Goal: Information Seeking & Learning: Learn about a topic

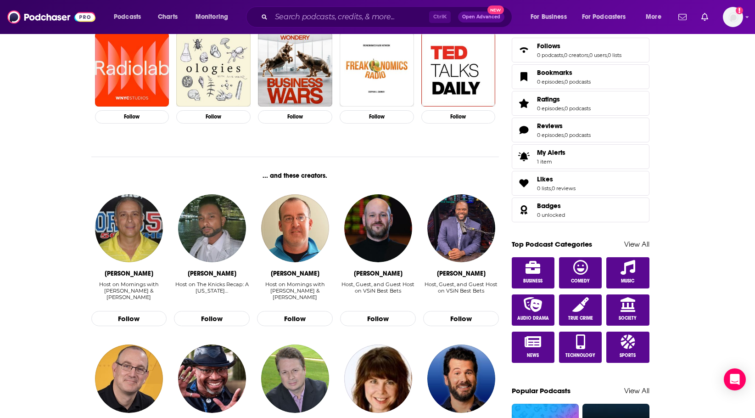
scroll to position [301, 0]
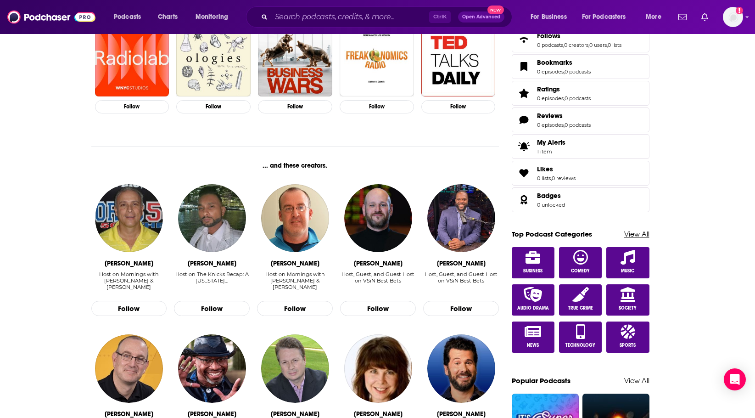
click at [638, 234] on link "View All" at bounding box center [637, 234] width 25 height 9
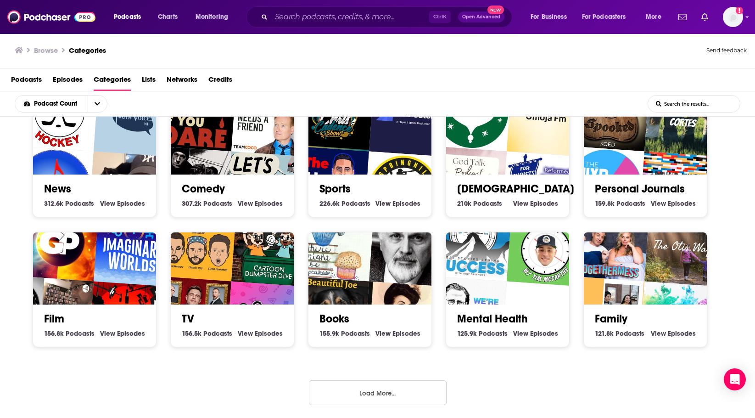
scroll to position [286, 0]
click at [397, 397] on button "Load More..." at bounding box center [378, 392] width 138 height 25
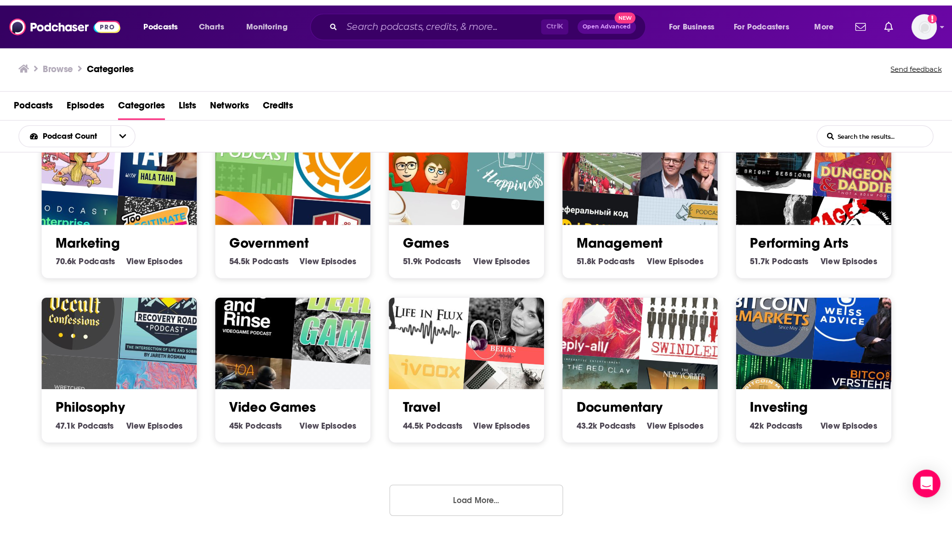
scroll to position [799, 0]
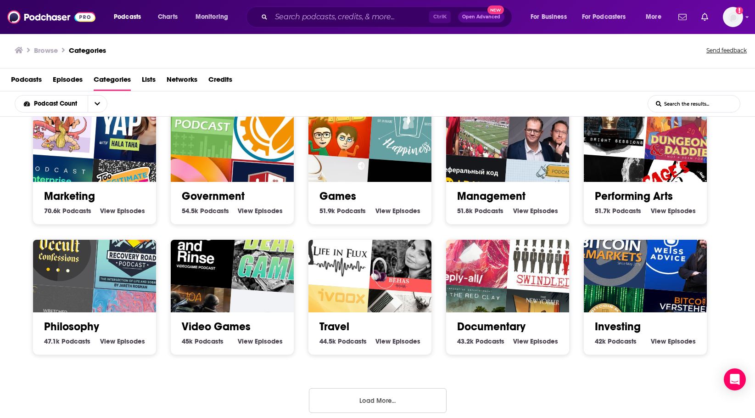
click at [360, 401] on button "Load More..." at bounding box center [378, 400] width 138 height 25
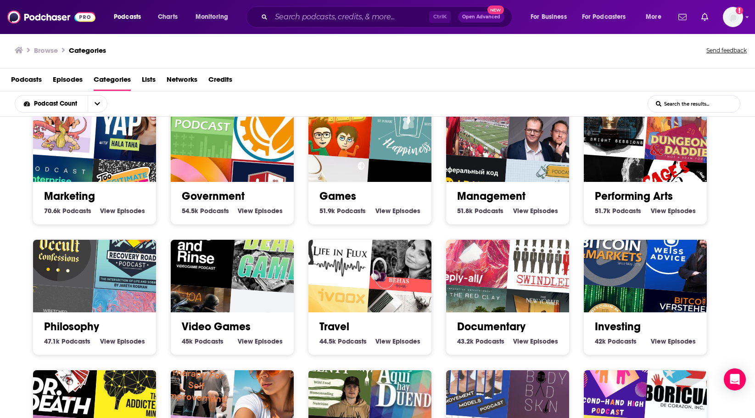
drag, startPoint x: 625, startPoint y: 290, endPoint x: 611, endPoint y: 310, distance: 24.7
click at [611, 310] on img "The Bitcoin Matrix" at bounding box center [605, 323] width 79 height 79
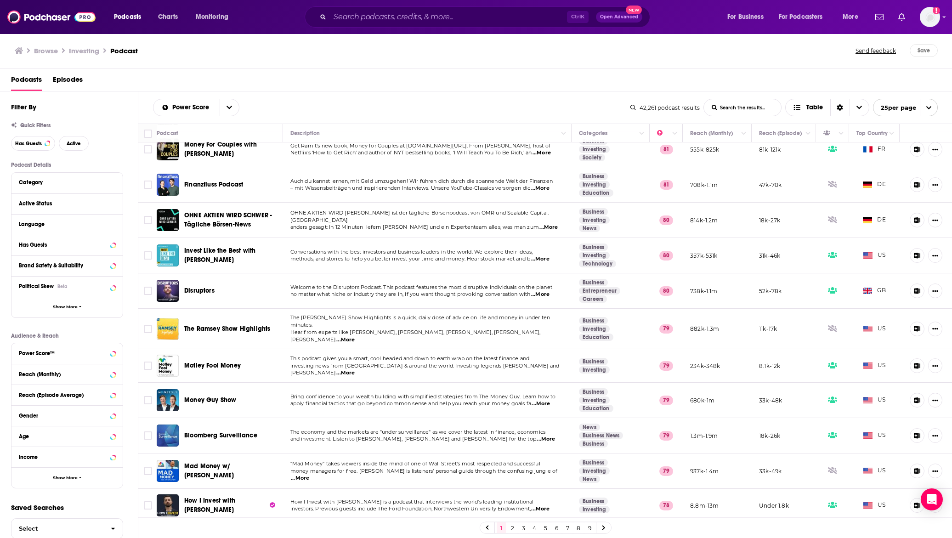
scroll to position [505, 0]
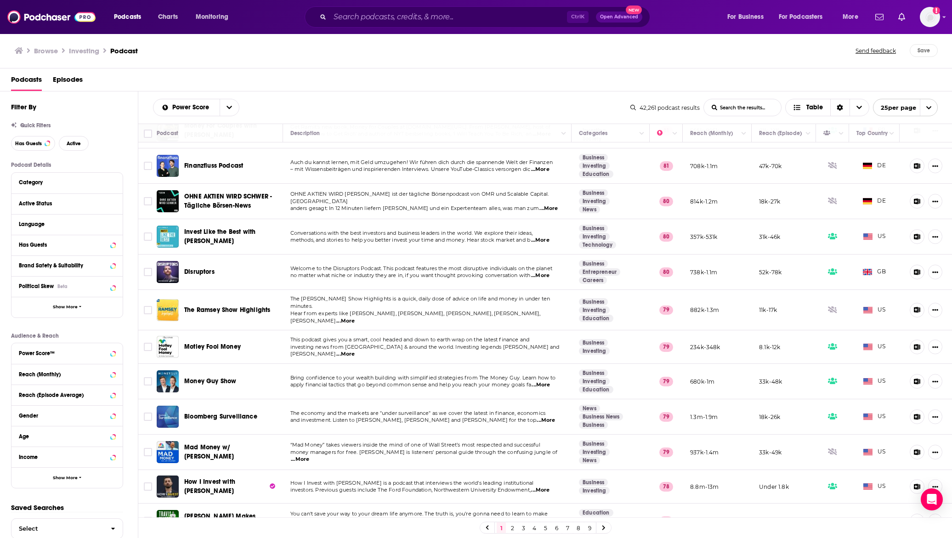
click at [546, 417] on span "...More" at bounding box center [545, 420] width 18 height 7
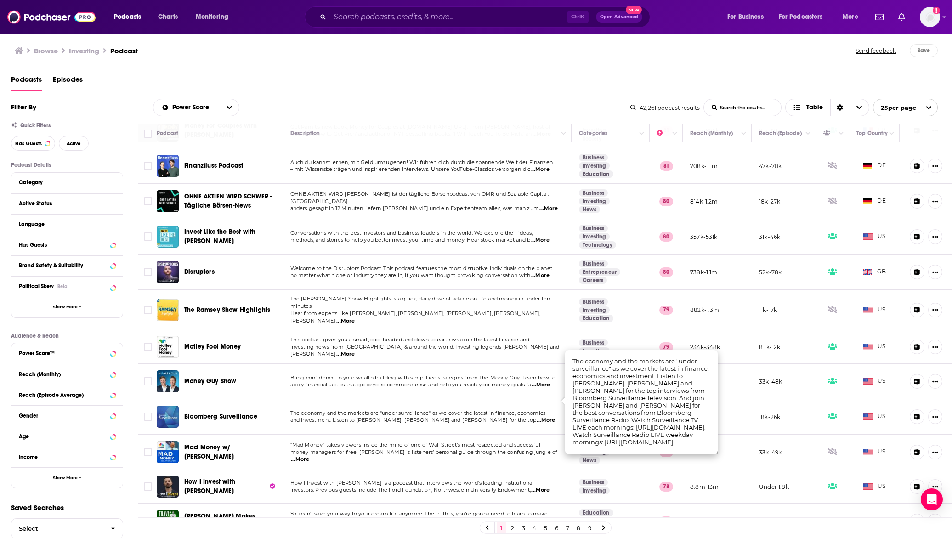
click at [543, 417] on span "...More" at bounding box center [545, 420] width 18 height 7
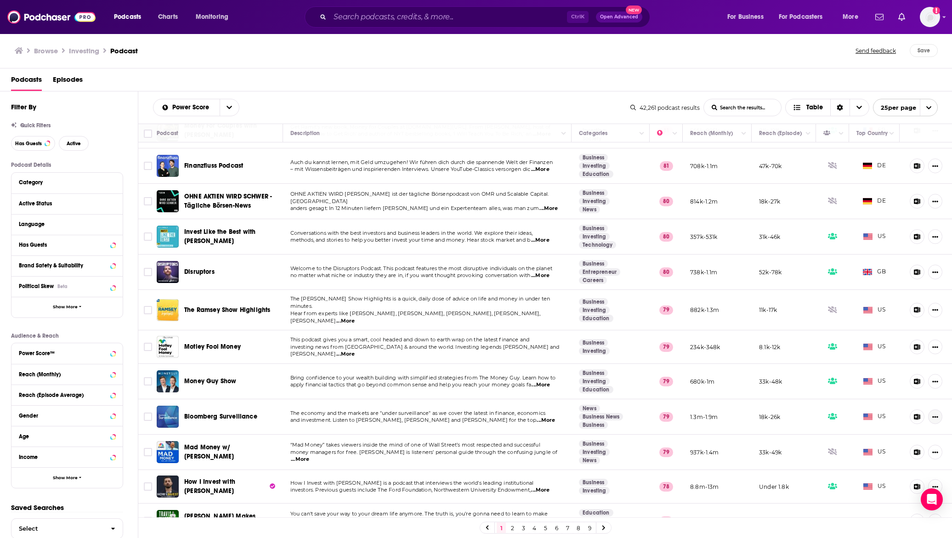
click at [755, 414] on icon "Show More Button" at bounding box center [935, 417] width 6 height 6
click at [349, 410] on span "The economy and the markets are "under surveillance" as we cover the latest in …" at bounding box center [417, 413] width 255 height 6
